Goal: Task Accomplishment & Management: Use online tool/utility

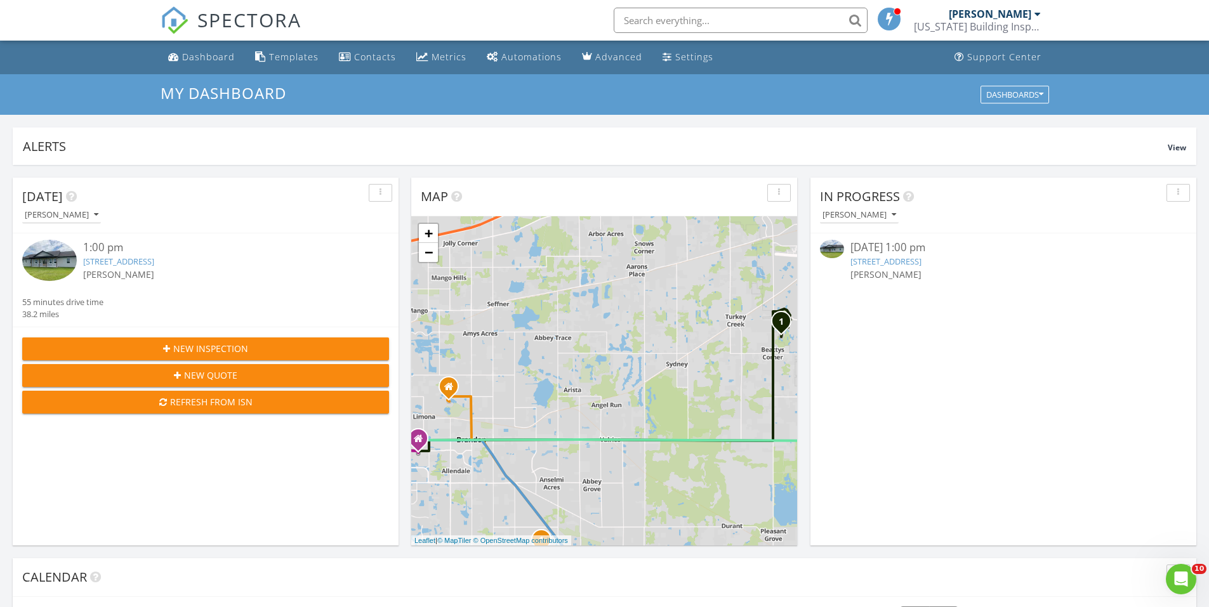
click at [922, 263] on link "3091 English Rd, Plant City, FL 33567" at bounding box center [885, 261] width 71 height 11
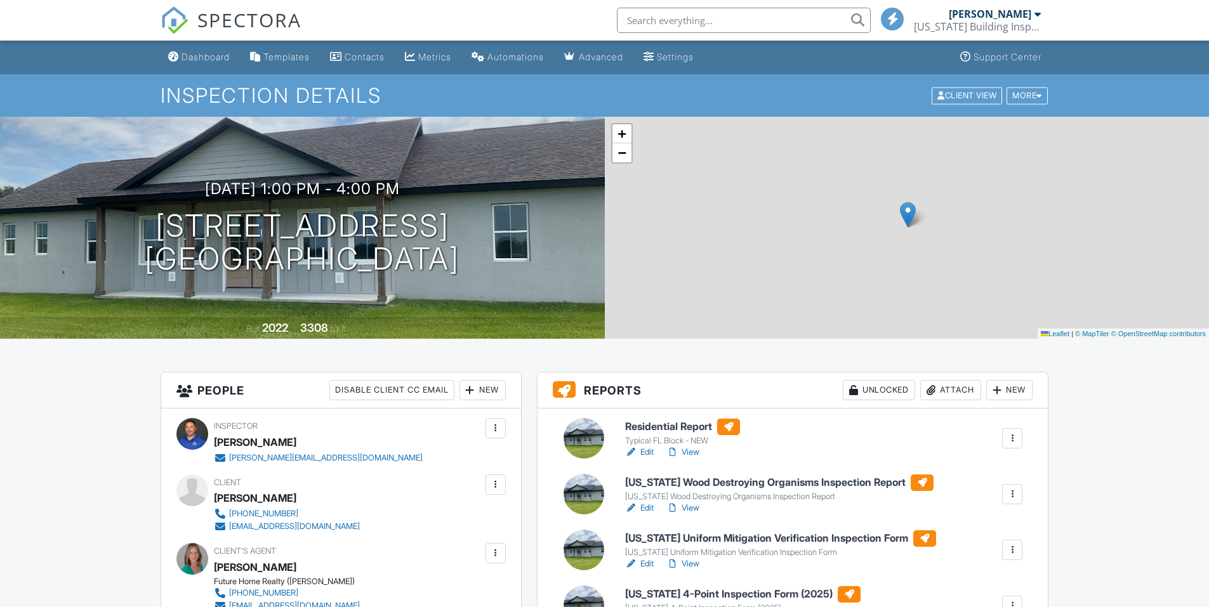
scroll to position [190, 0]
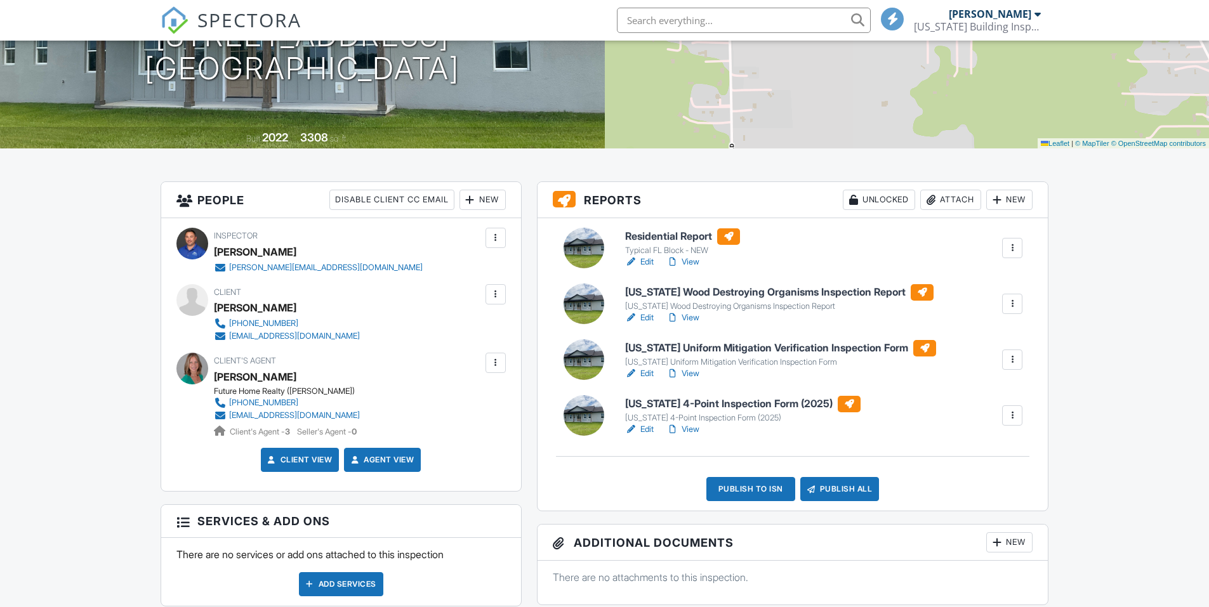
click at [694, 373] on link "View" at bounding box center [682, 373] width 33 height 13
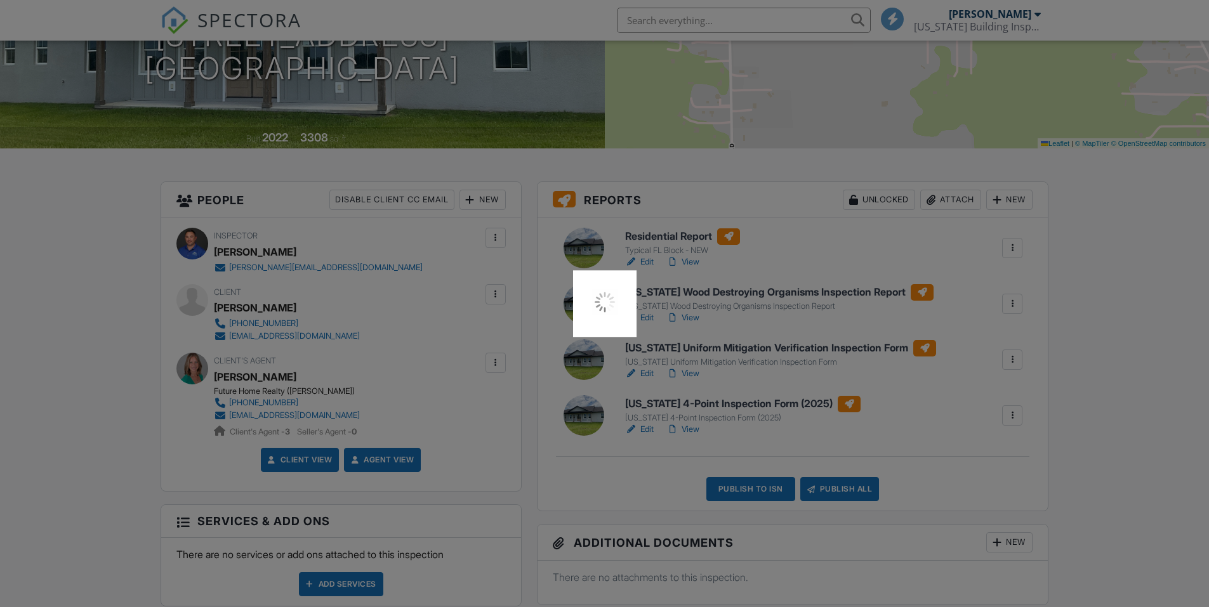
scroll to position [0, 0]
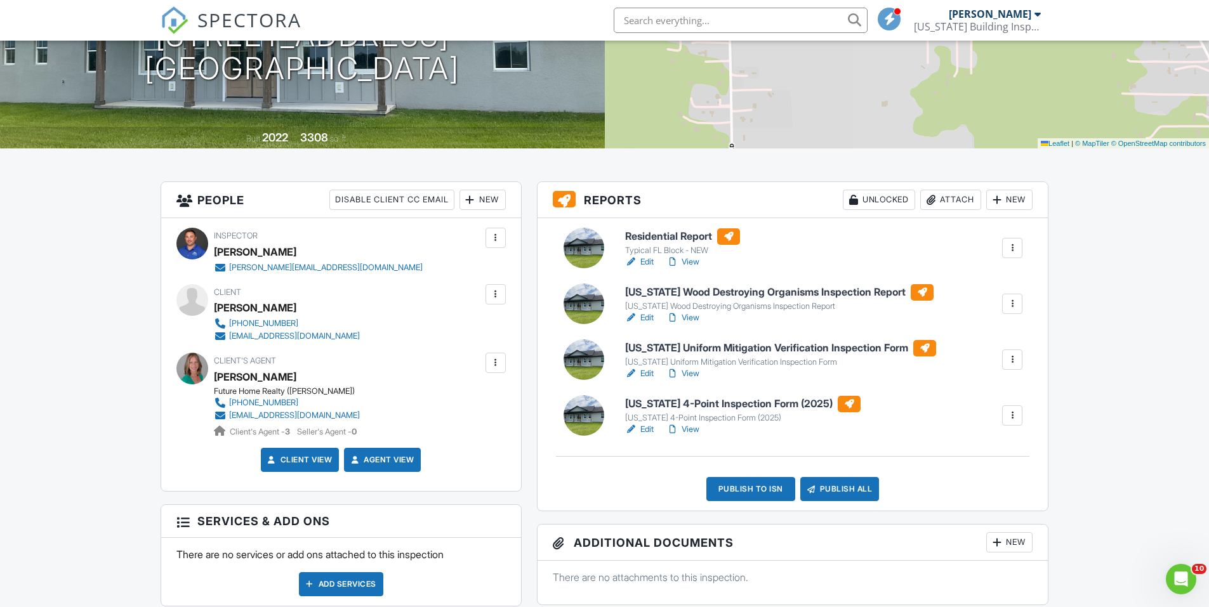
click at [691, 433] on link "View" at bounding box center [682, 429] width 33 height 13
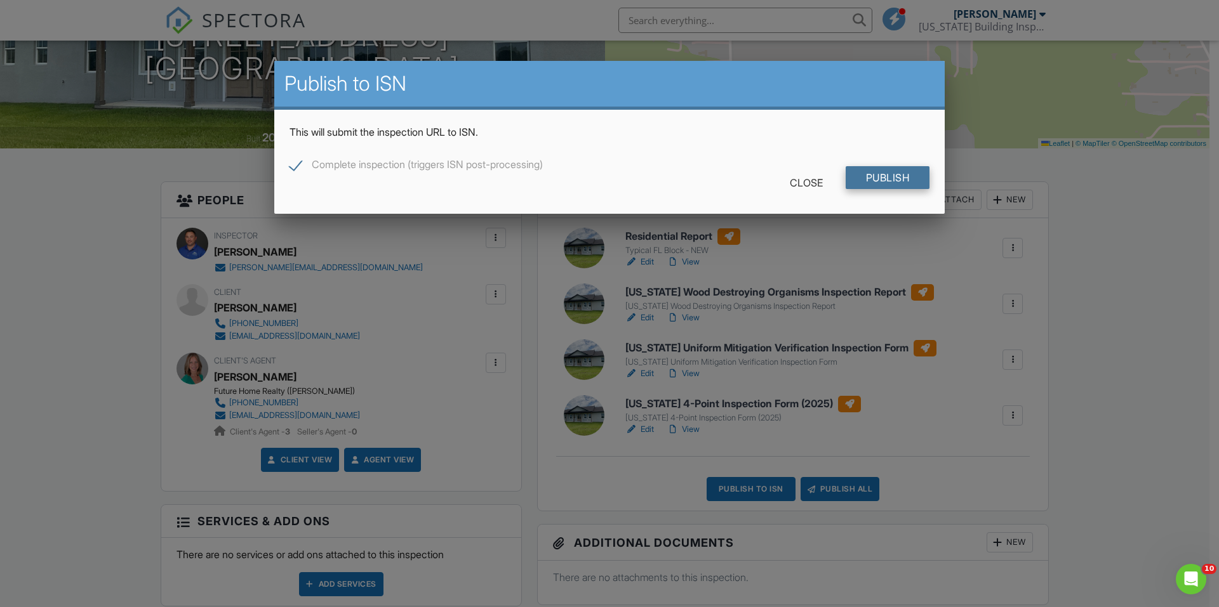
click at [917, 182] on input "Publish" at bounding box center [887, 177] width 84 height 23
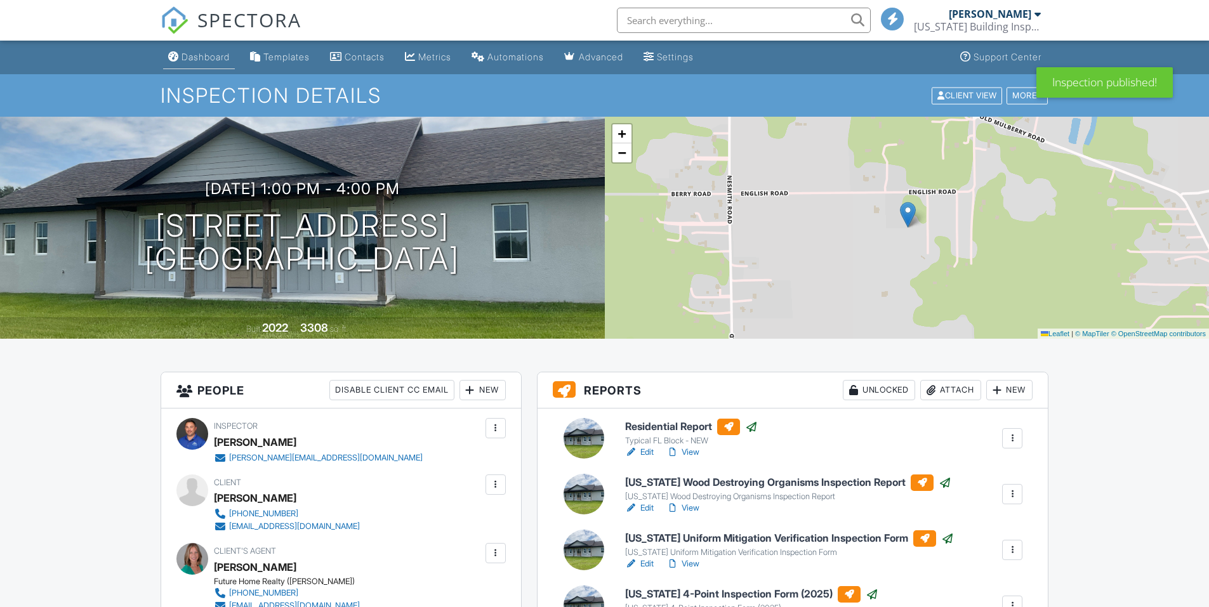
click at [200, 56] on div "Dashboard" at bounding box center [206, 56] width 48 height 11
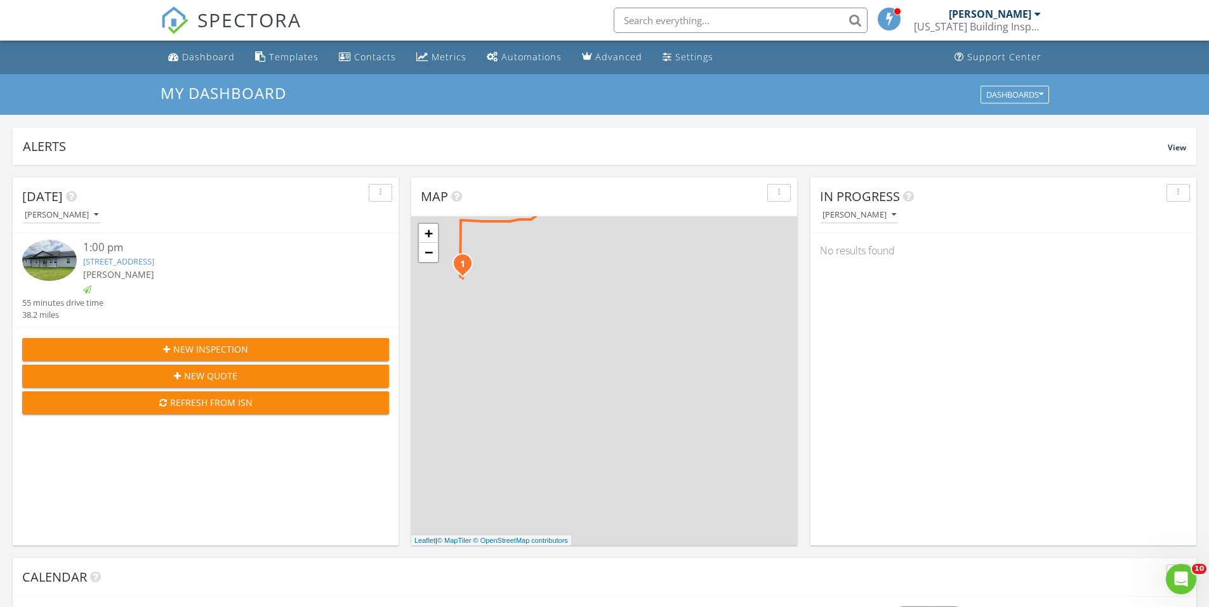
scroll to position [444, 0]
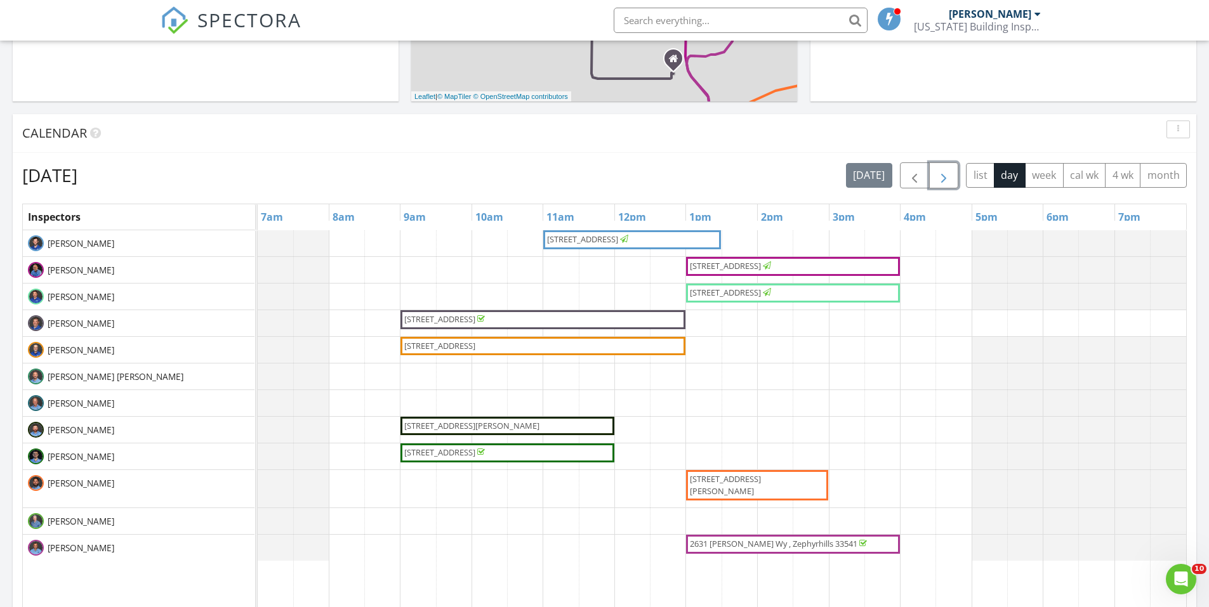
click at [936, 174] on span "button" at bounding box center [943, 175] width 15 height 15
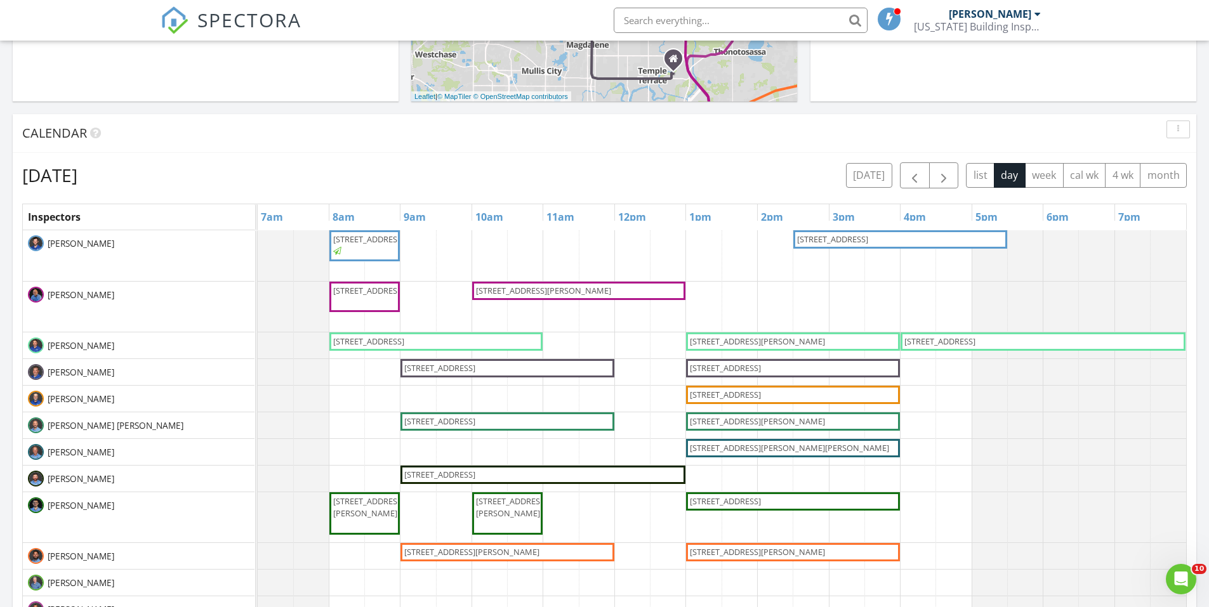
click at [659, 22] on input "text" at bounding box center [741, 20] width 254 height 25
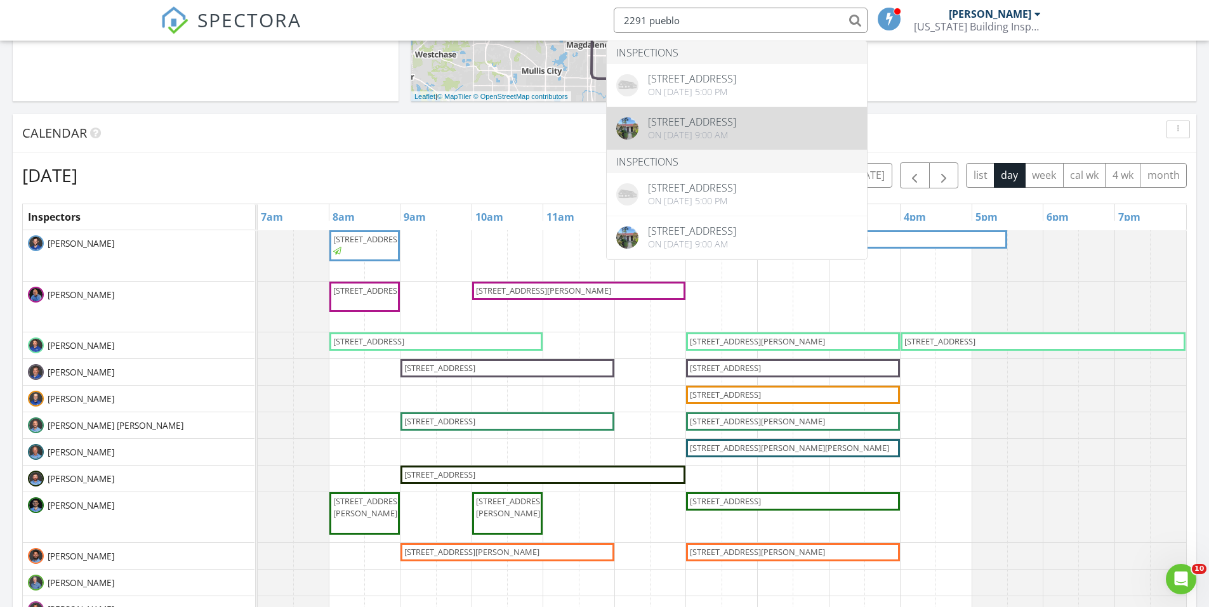
type input "2291 pueblo"
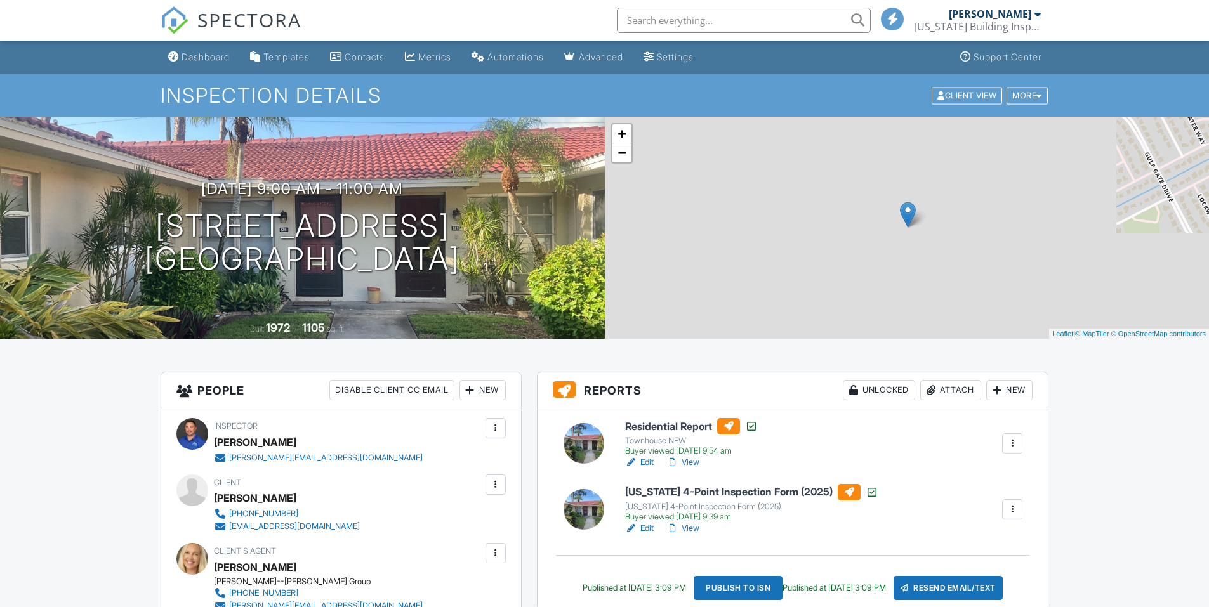
click at [1014, 510] on div at bounding box center [1012, 509] width 13 height 13
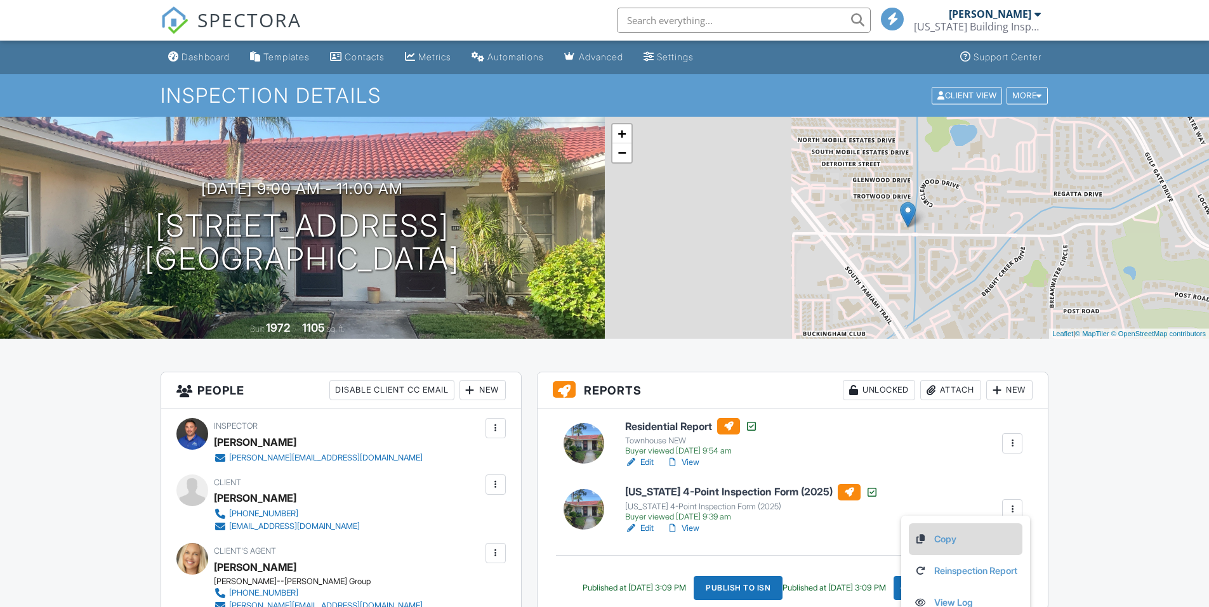
click at [942, 539] on link "Copy" at bounding box center [965, 540] width 103 height 14
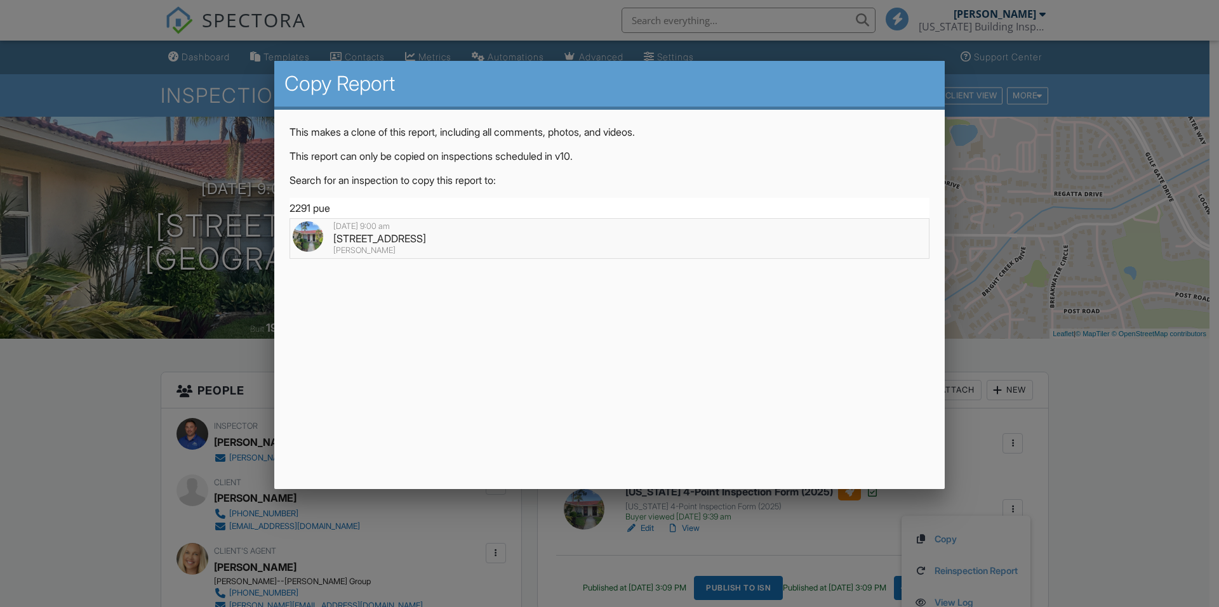
click at [436, 235] on div "[STREET_ADDRESS]" at bounding box center [609, 239] width 633 height 14
type input "[STREET_ADDRESS]"
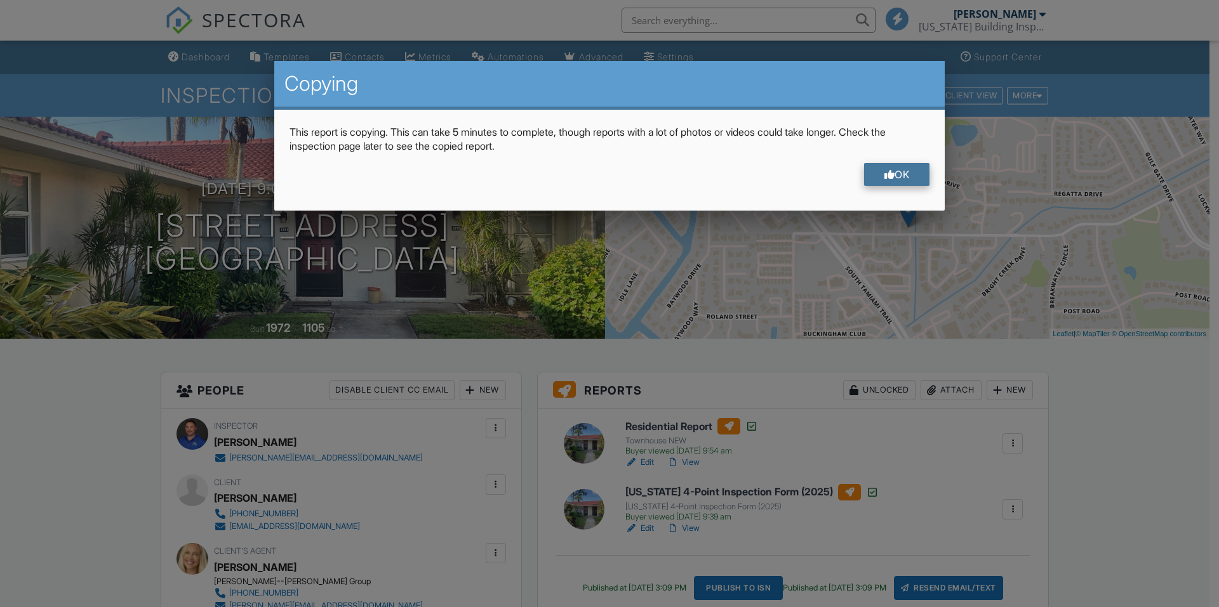
click at [893, 176] on div "OK" at bounding box center [897, 174] width 66 height 23
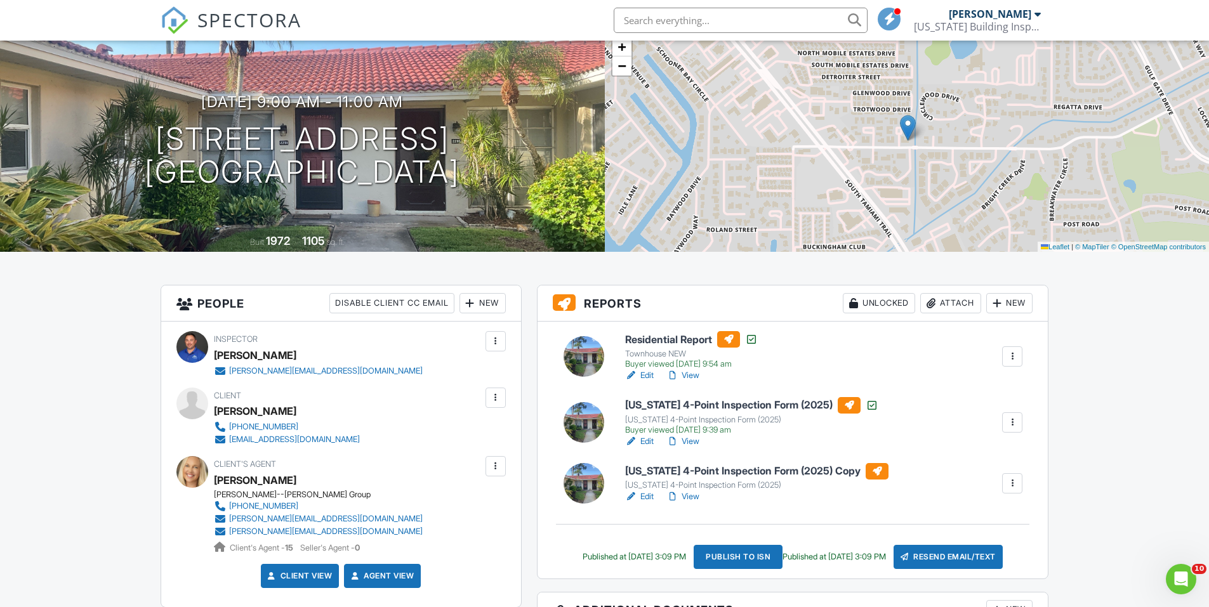
scroll to position [127, 0]
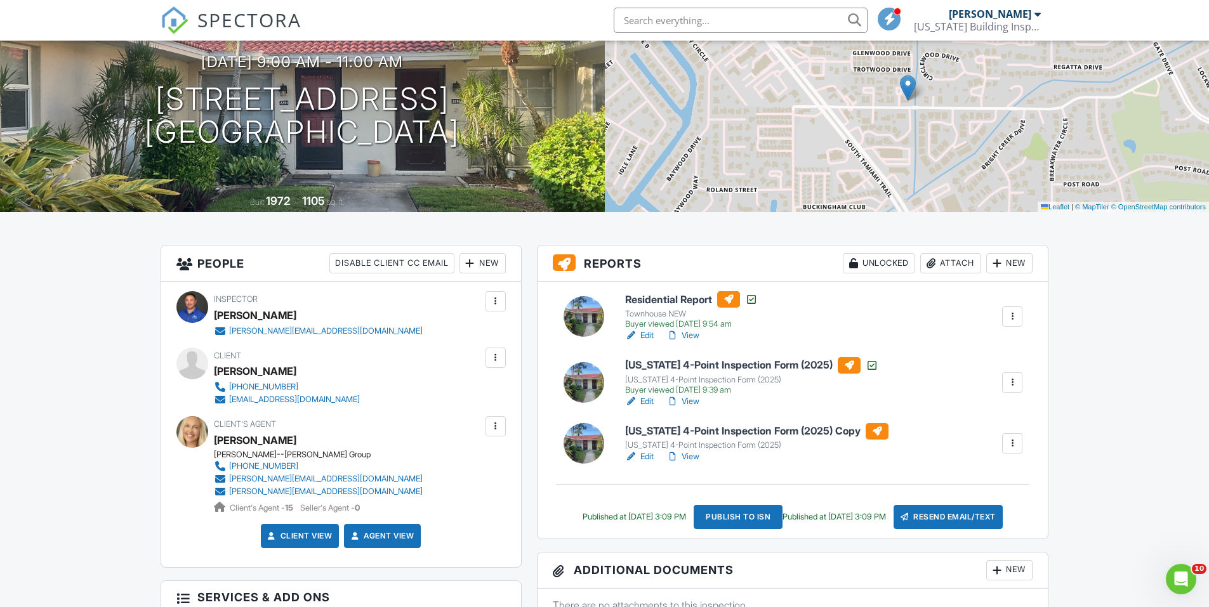
click at [648, 456] on link "Edit" at bounding box center [639, 457] width 29 height 13
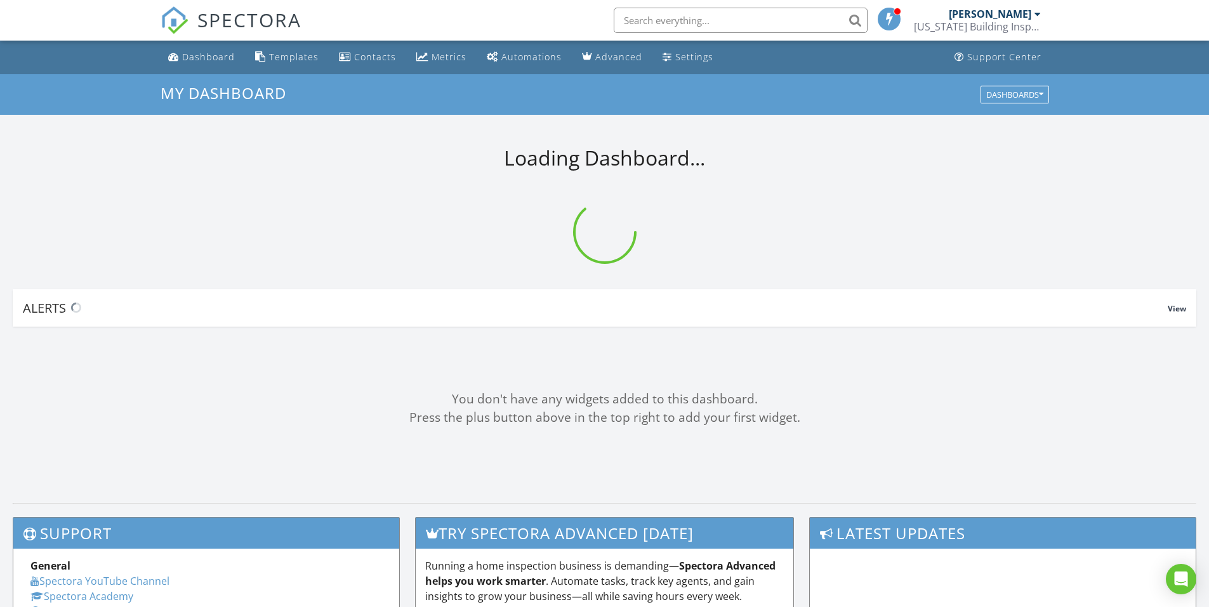
click at [654, 25] on input "text" at bounding box center [741, 20] width 254 height 25
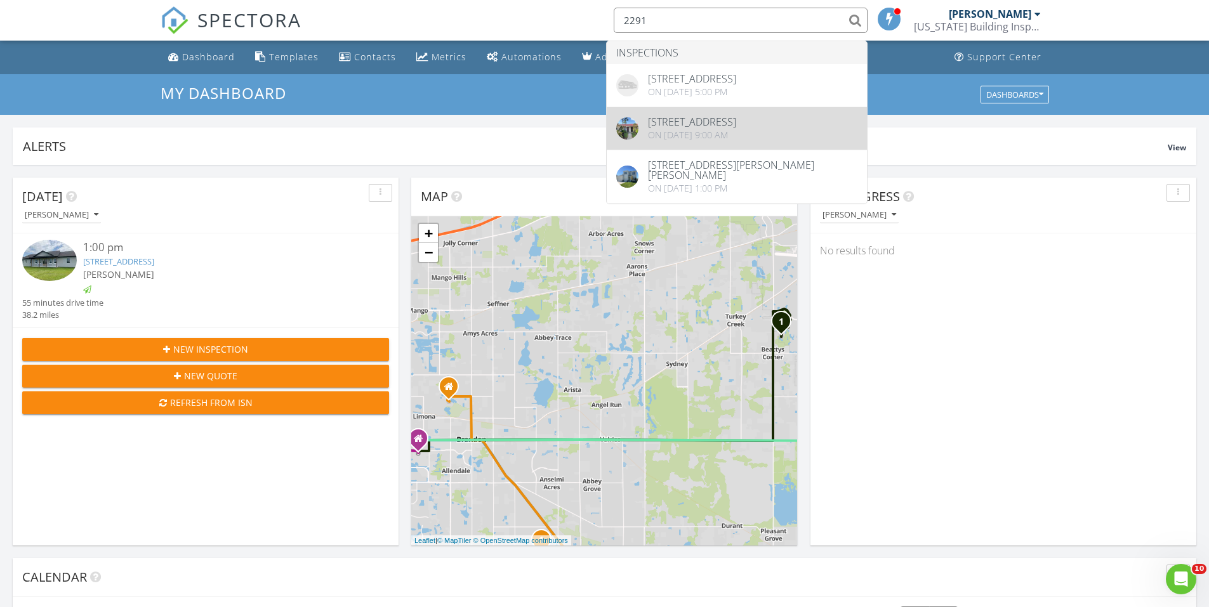
type input "2291"
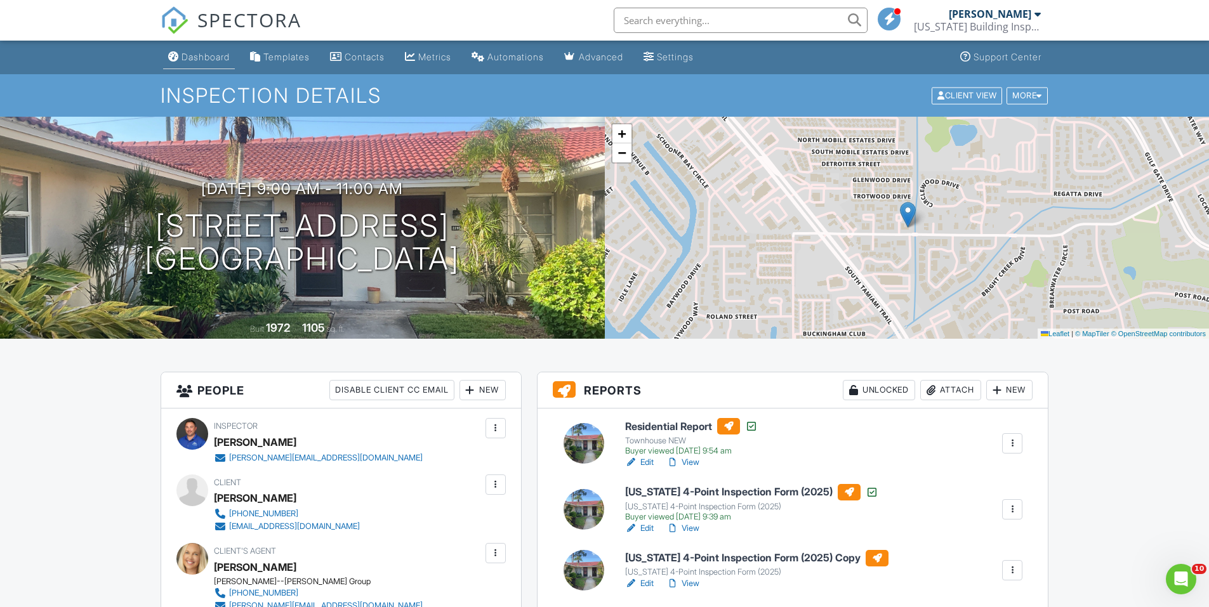
click at [211, 55] on div "Dashboard" at bounding box center [206, 56] width 48 height 11
